Goal: Obtain resource: Download file/media

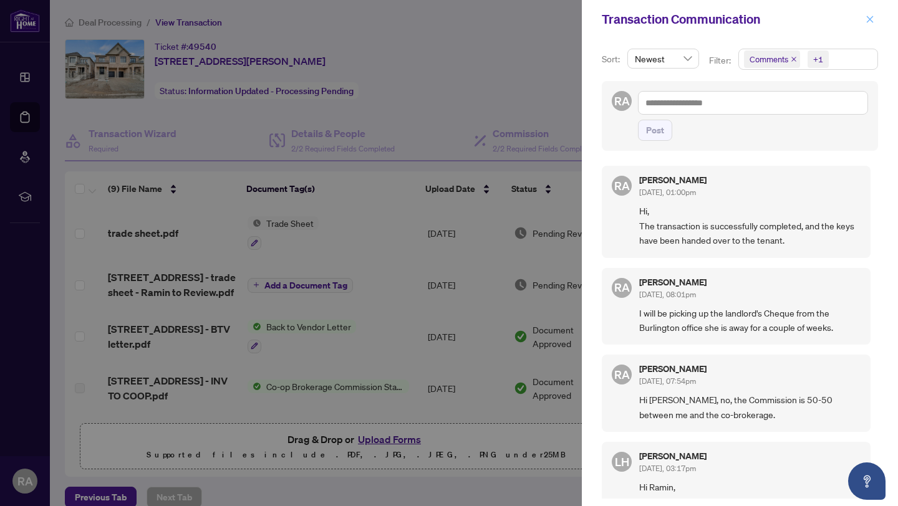
click at [873, 17] on icon "close" at bounding box center [870, 19] width 7 height 7
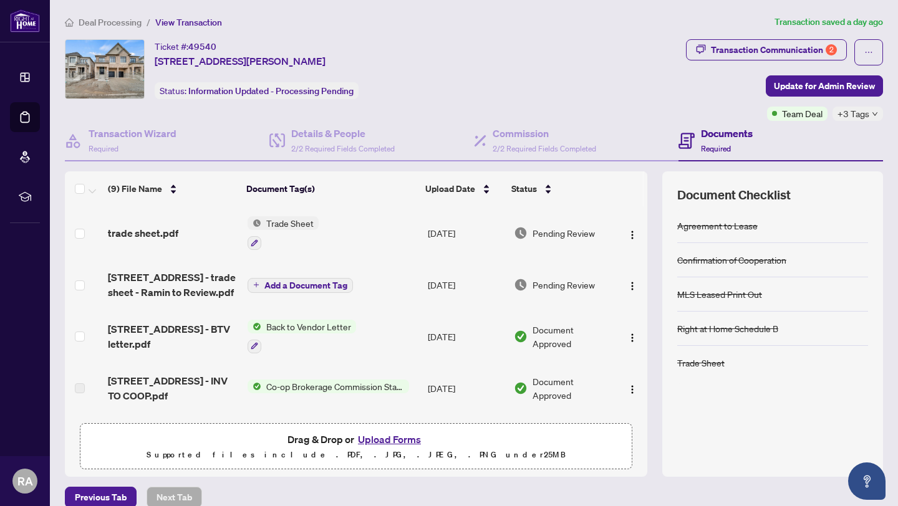
click at [292, 221] on span "Trade Sheet" at bounding box center [289, 223] width 57 height 14
click at [268, 288] on span "Trade Sheet" at bounding box center [254, 284] width 57 height 14
click at [300, 281] on span "Add a Document Tag" at bounding box center [305, 285] width 83 height 9
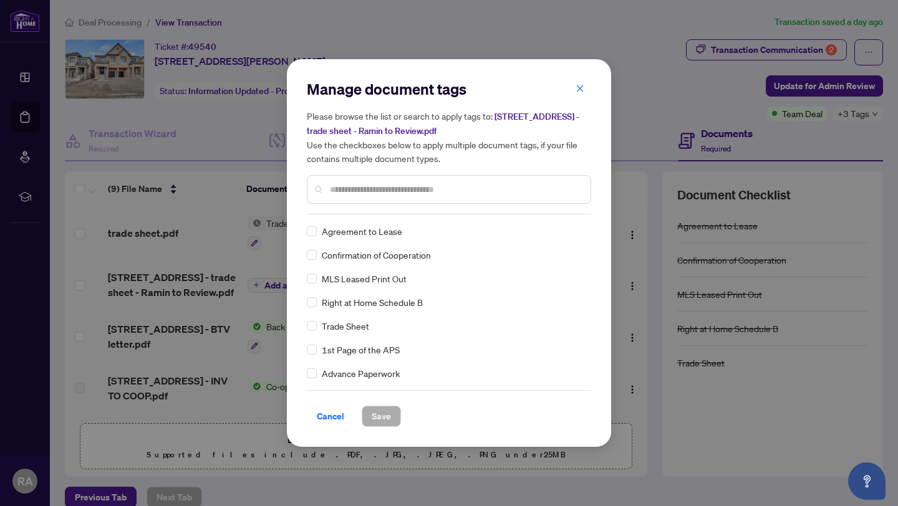
click at [277, 259] on div "Manage document tags Please browse the list or search to apply tags to: 1450 Sa…" at bounding box center [449, 253] width 898 height 506
click at [577, 94] on span "button" at bounding box center [580, 89] width 9 height 20
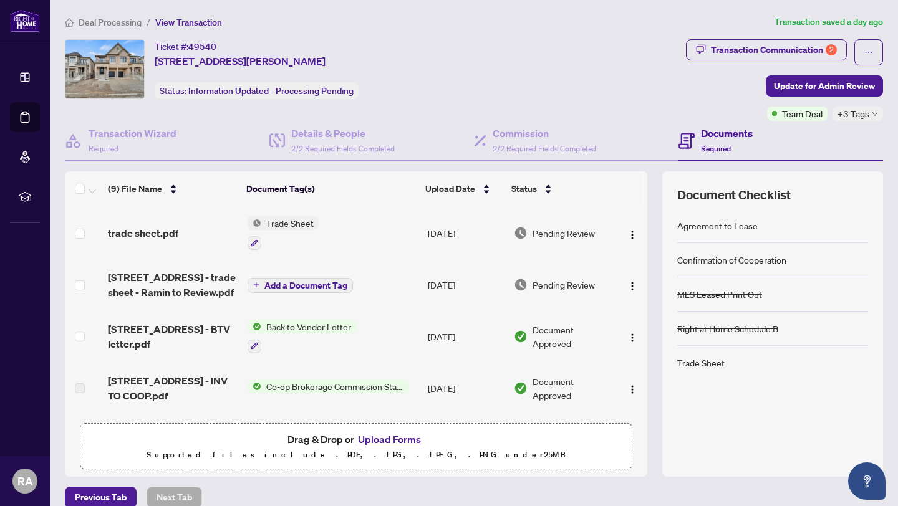
click at [286, 216] on span "Trade Sheet" at bounding box center [289, 223] width 57 height 14
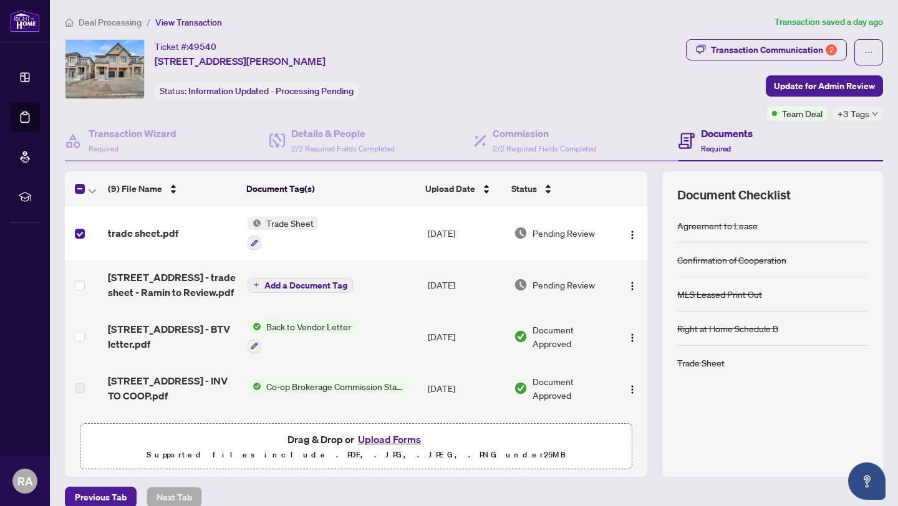
click at [291, 221] on span "Trade Sheet" at bounding box center [289, 223] width 57 height 14
click at [330, 243] on td "Trade Sheet" at bounding box center [333, 233] width 181 height 54
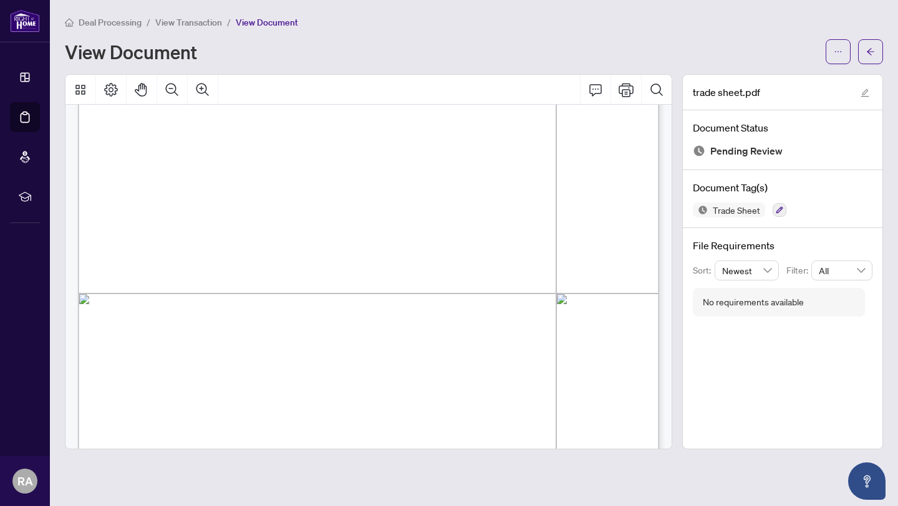
scroll to position [262, 0]
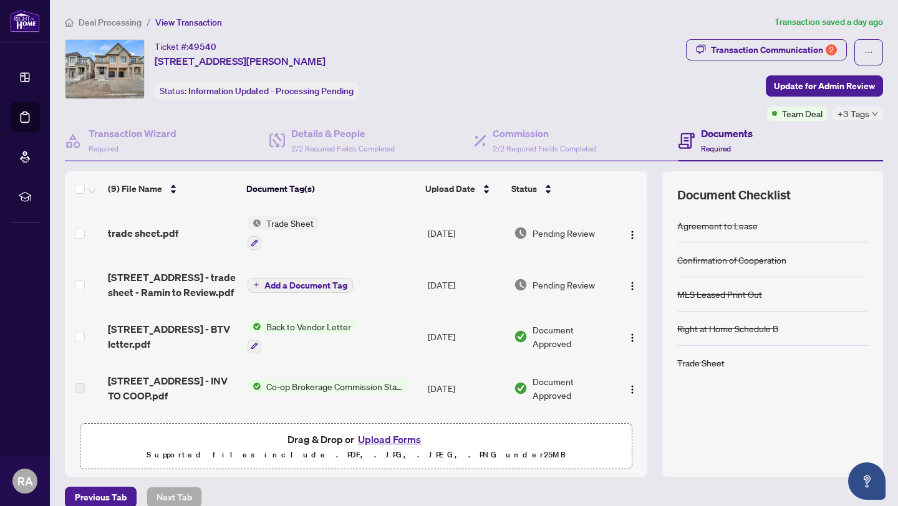
click at [294, 222] on span "Trade Sheet" at bounding box center [289, 223] width 57 height 14
click at [273, 283] on span "Trade Sheet" at bounding box center [254, 284] width 57 height 14
click at [292, 253] on td "Trade Sheet" at bounding box center [333, 233] width 181 height 54
click at [295, 226] on span "Trade Sheet" at bounding box center [289, 223] width 57 height 14
click at [293, 228] on span "Trade Sheet" at bounding box center [289, 223] width 57 height 14
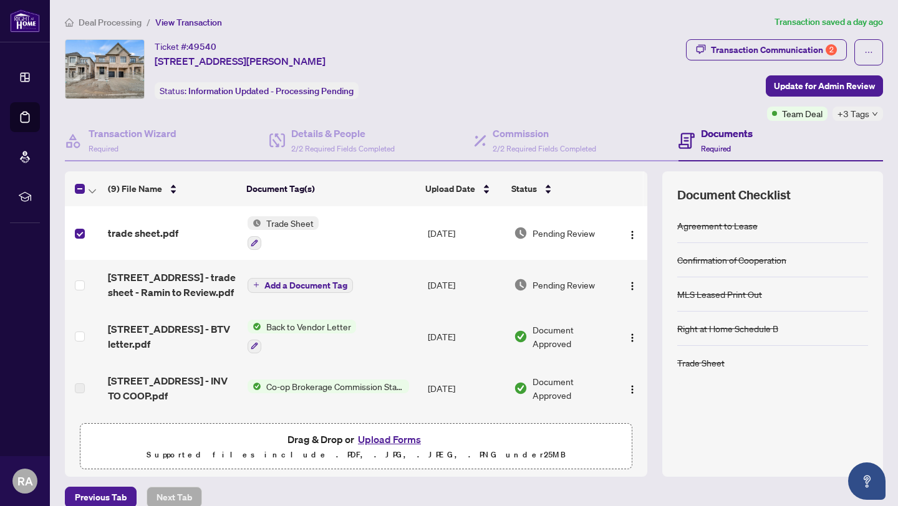
click at [290, 226] on span "Trade Sheet" at bounding box center [289, 223] width 57 height 14
click at [153, 231] on span "trade sheet.pdf" at bounding box center [143, 233] width 70 height 15
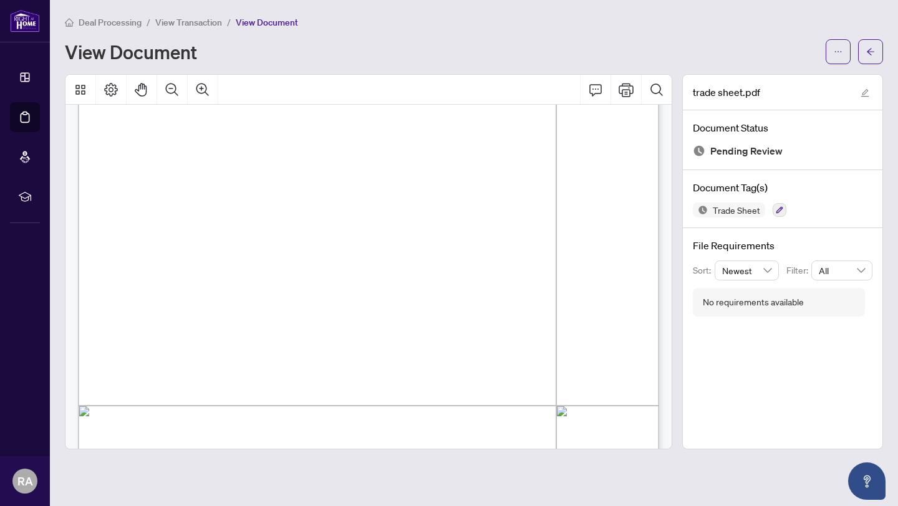
scroll to position [173, 0]
